Goal: Find specific page/section: Find specific page/section

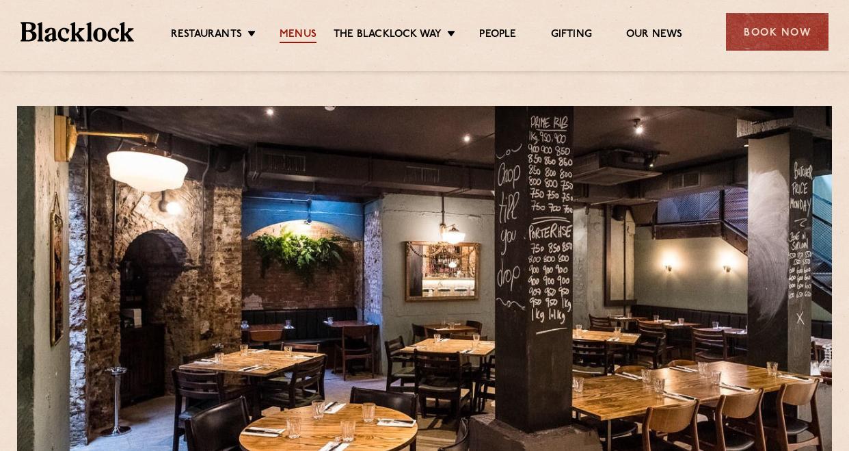
click at [300, 33] on link "Menus" at bounding box center [298, 35] width 37 height 15
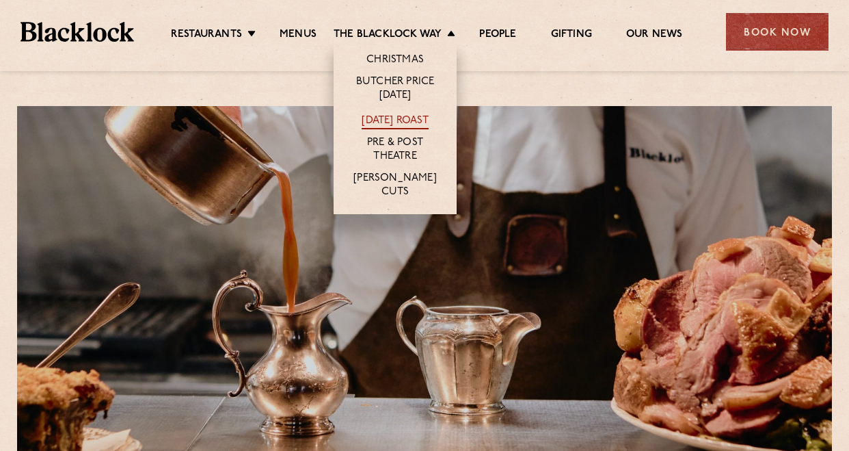
click at [397, 121] on link "[DATE] Roast" at bounding box center [395, 121] width 66 height 15
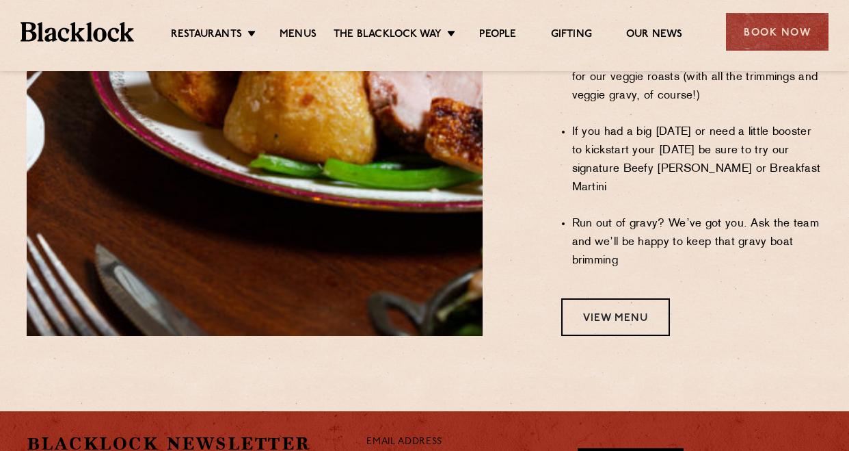
scroll to position [1221, 0]
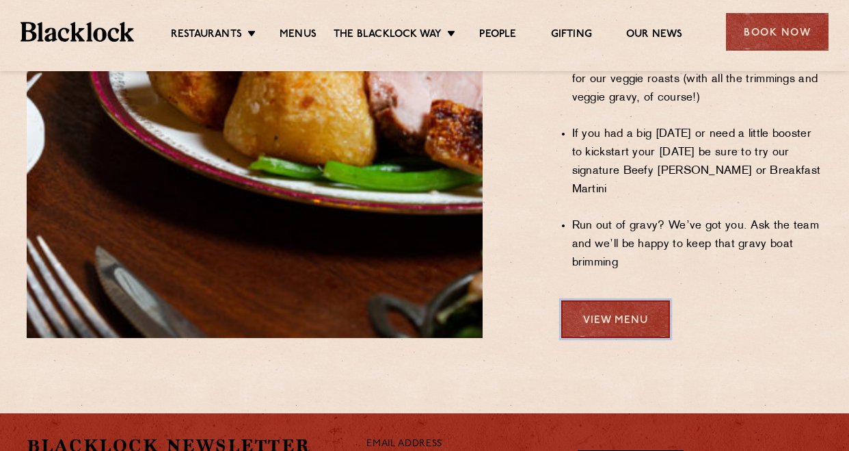
click at [592, 300] on link "View Menu" at bounding box center [615, 319] width 109 height 38
